Goal: Answer question/provide support

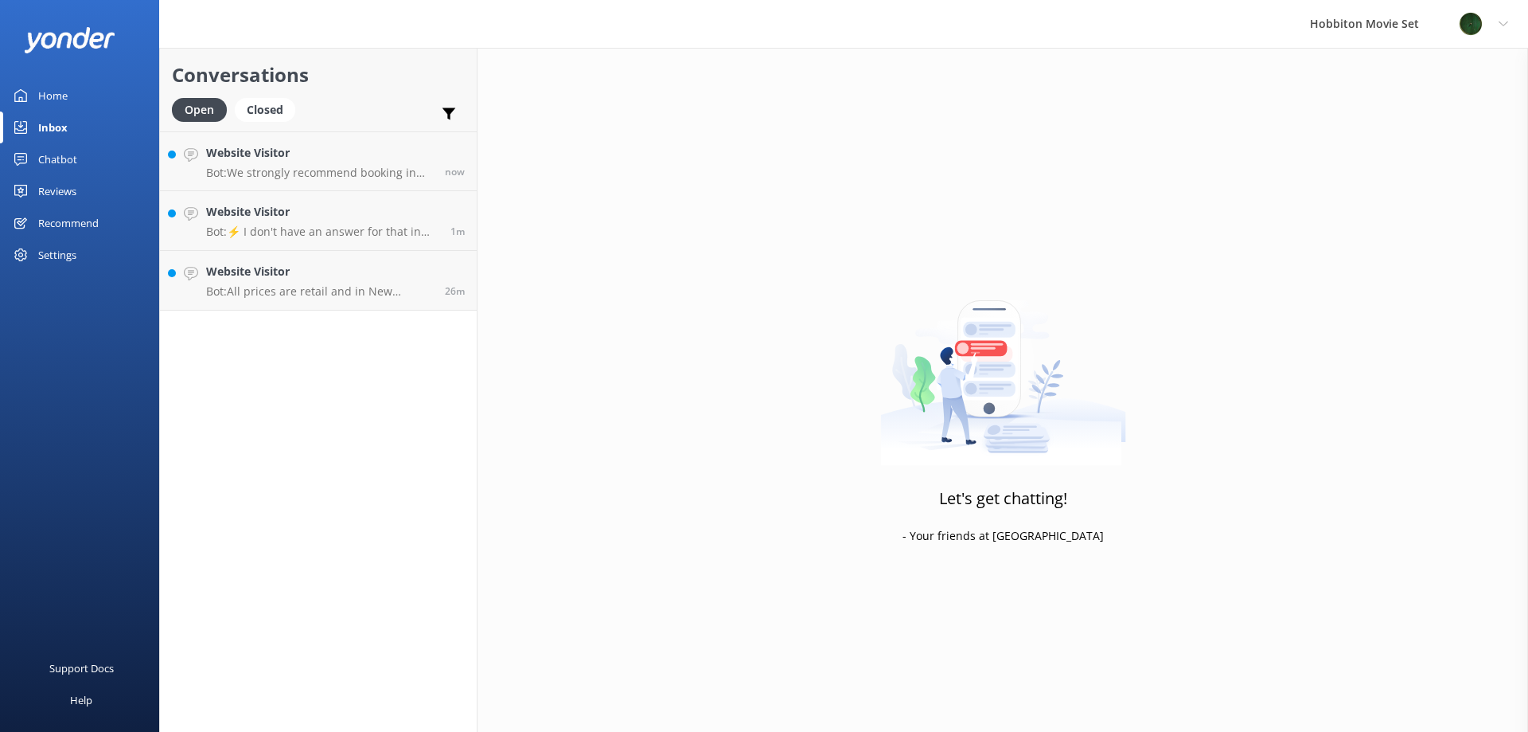
click at [338, 161] on h4 "Website Visitor" at bounding box center [319, 153] width 227 height 18
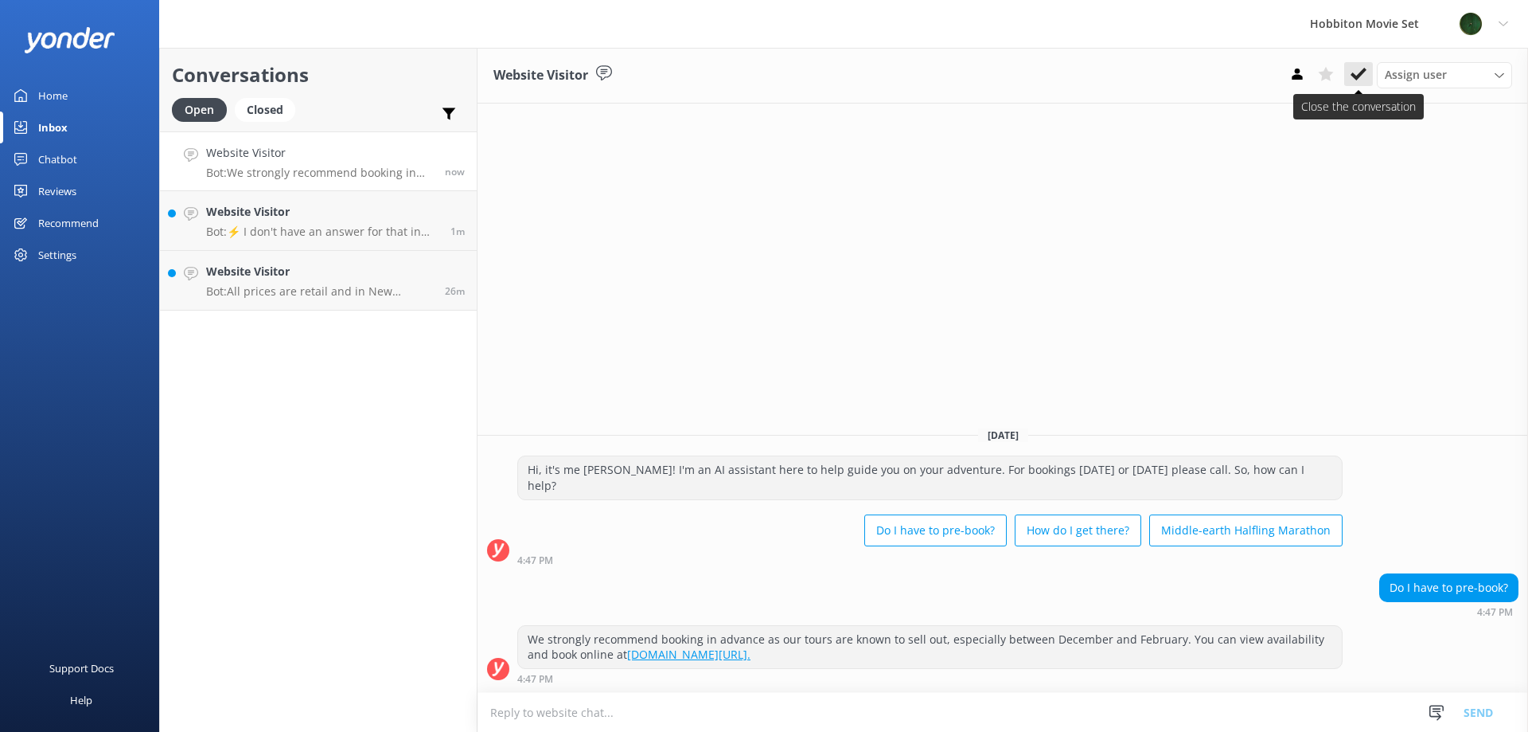
click at [1354, 79] on icon at bounding box center [1359, 74] width 16 height 16
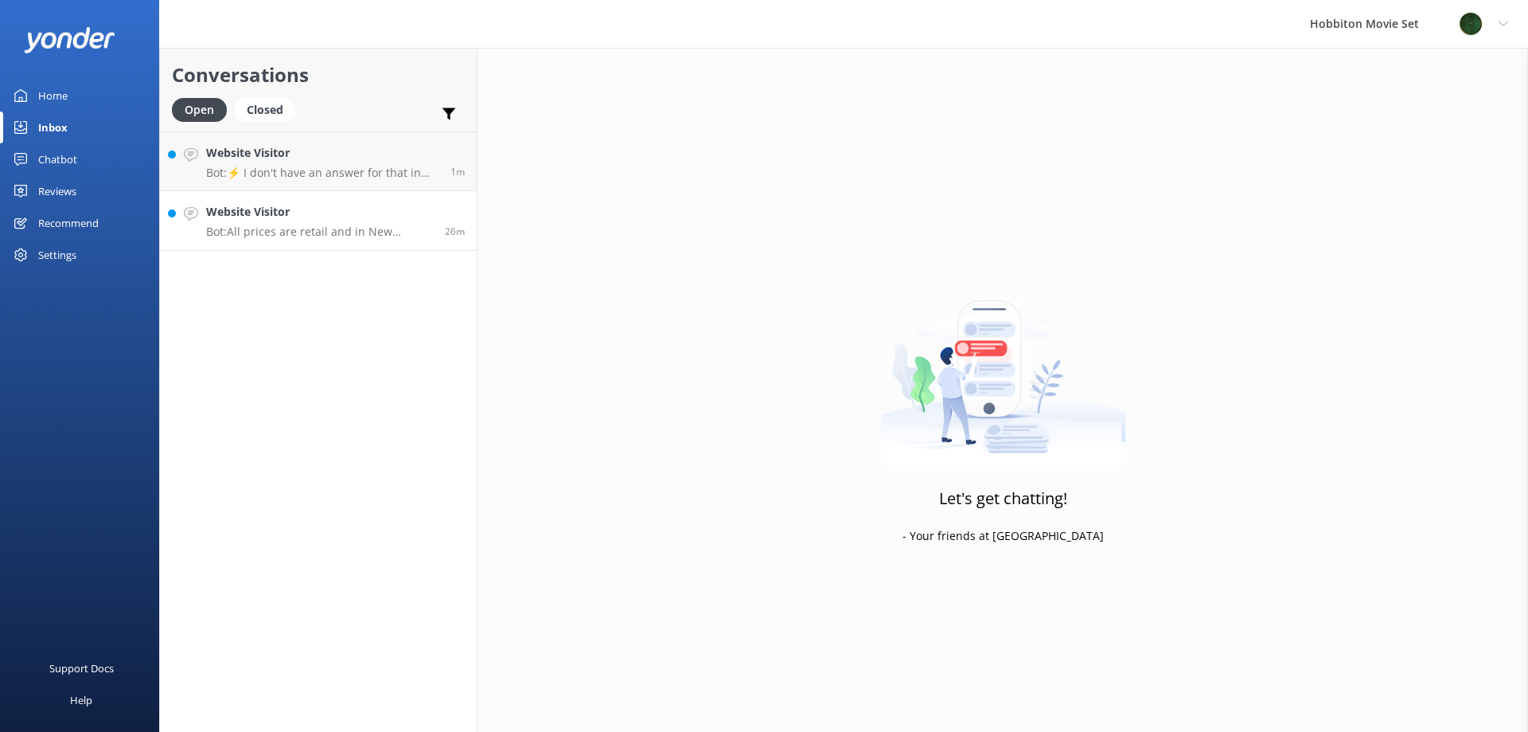
click at [372, 222] on div "Website Visitor Bot: All prices are retail and in [GEOGRAPHIC_DATA] Dollars (NZ…" at bounding box center [319, 220] width 227 height 35
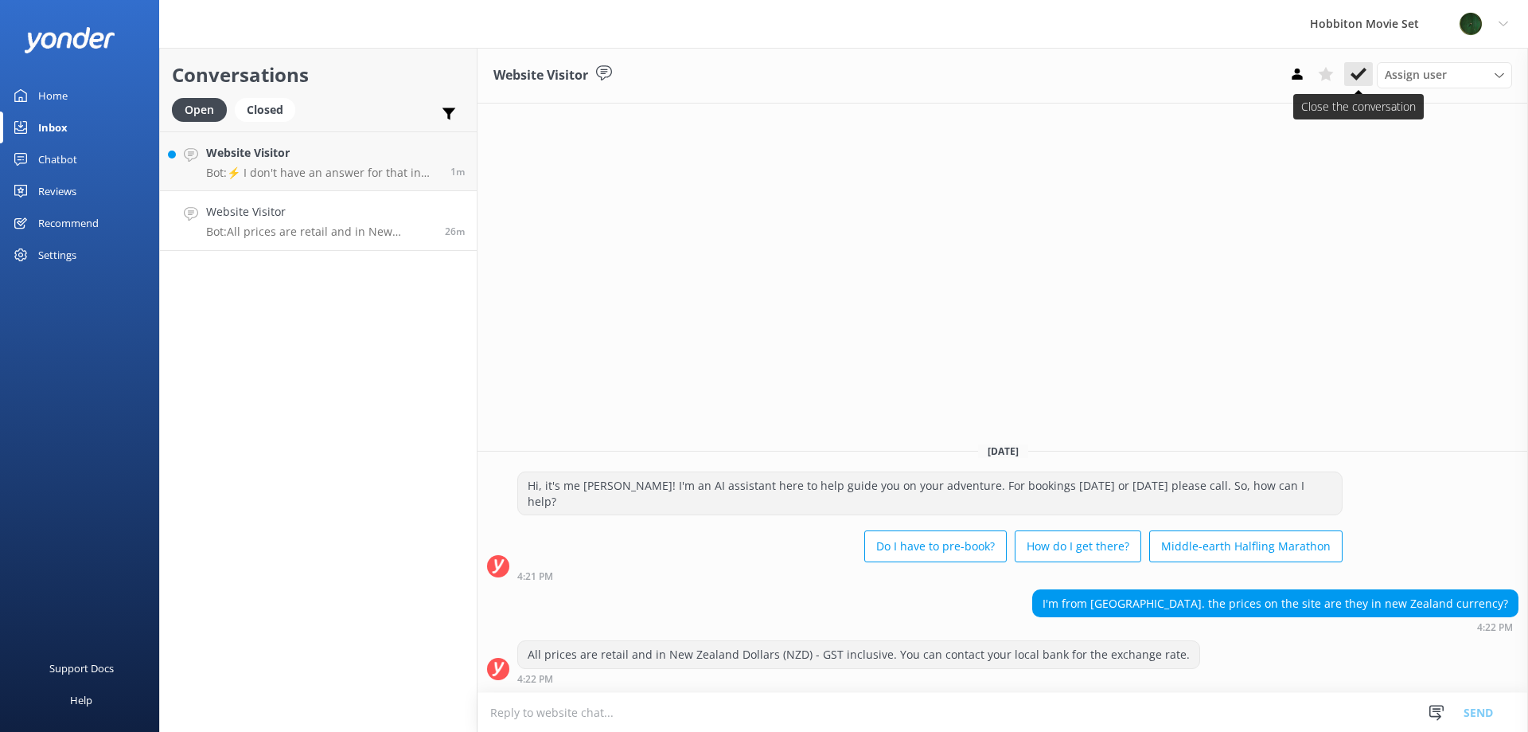
click at [1359, 78] on use at bounding box center [1359, 74] width 16 height 13
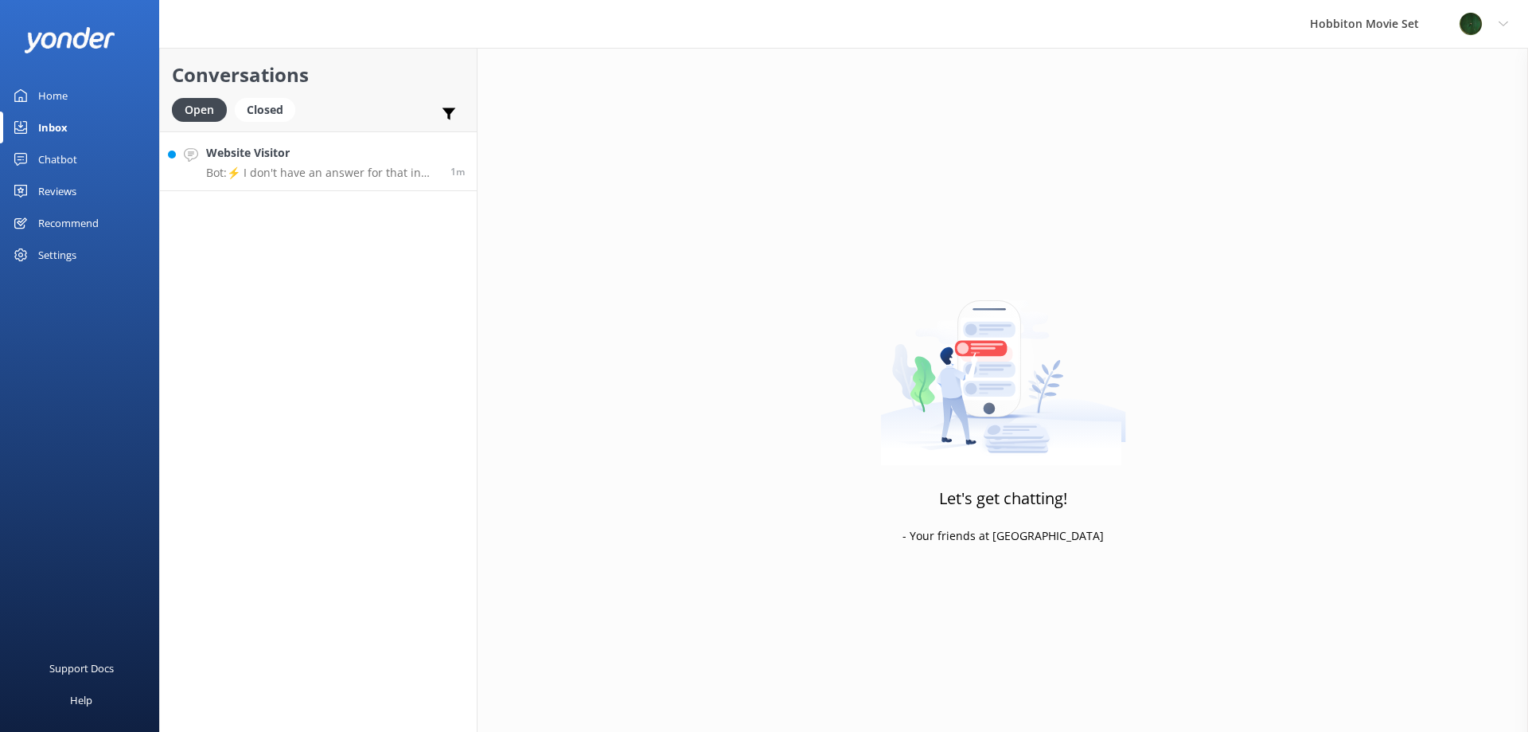
click at [345, 155] on h4 "Website Visitor" at bounding box center [322, 153] width 232 height 18
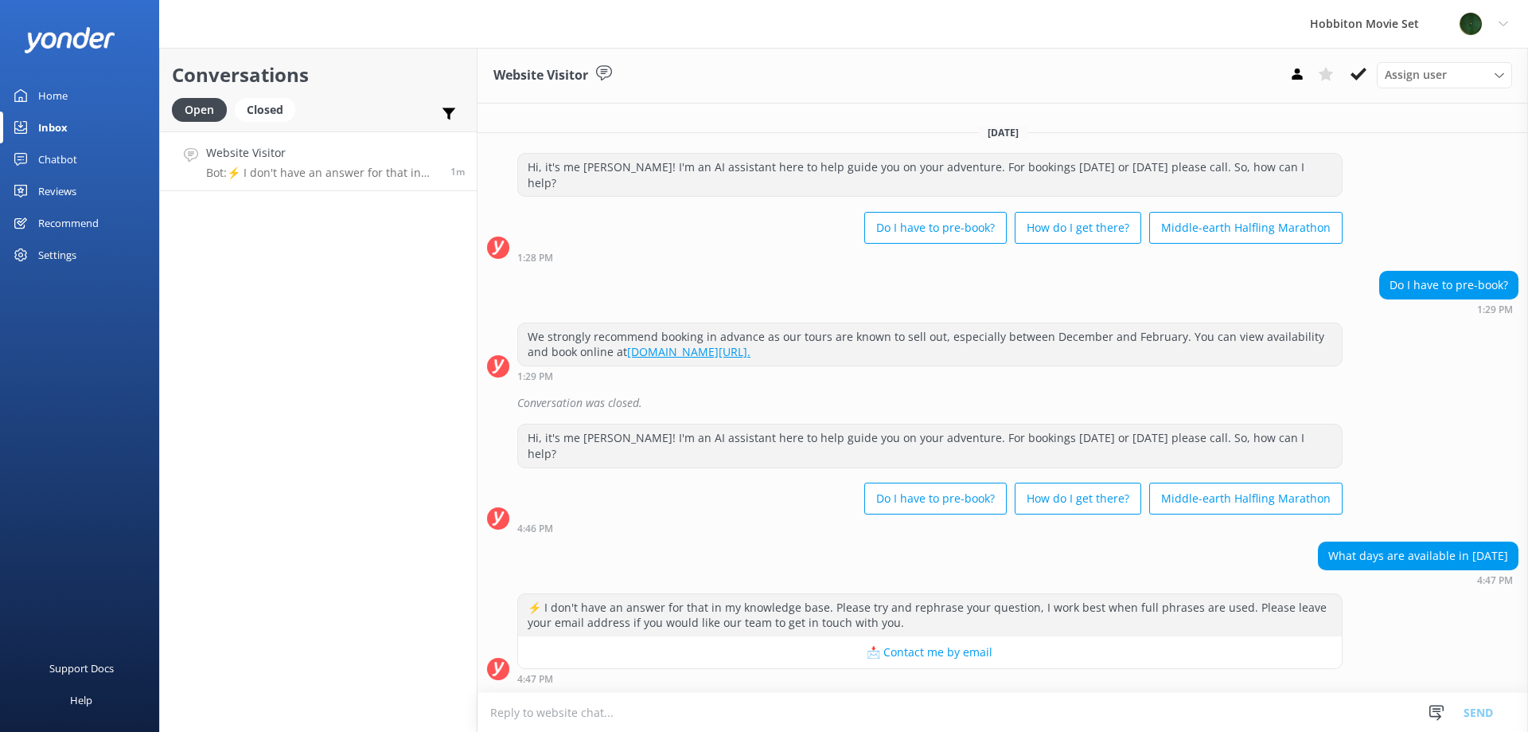
click at [1360, 87] on div "Assign user [PERSON_NAME] Team Member Lily [PERSON_NAME] Mikayla [PERSON_NAME] …" at bounding box center [1397, 74] width 229 height 25
click at [1360, 83] on button at bounding box center [1358, 74] width 29 height 24
